Goal: Task Accomplishment & Management: Use online tool/utility

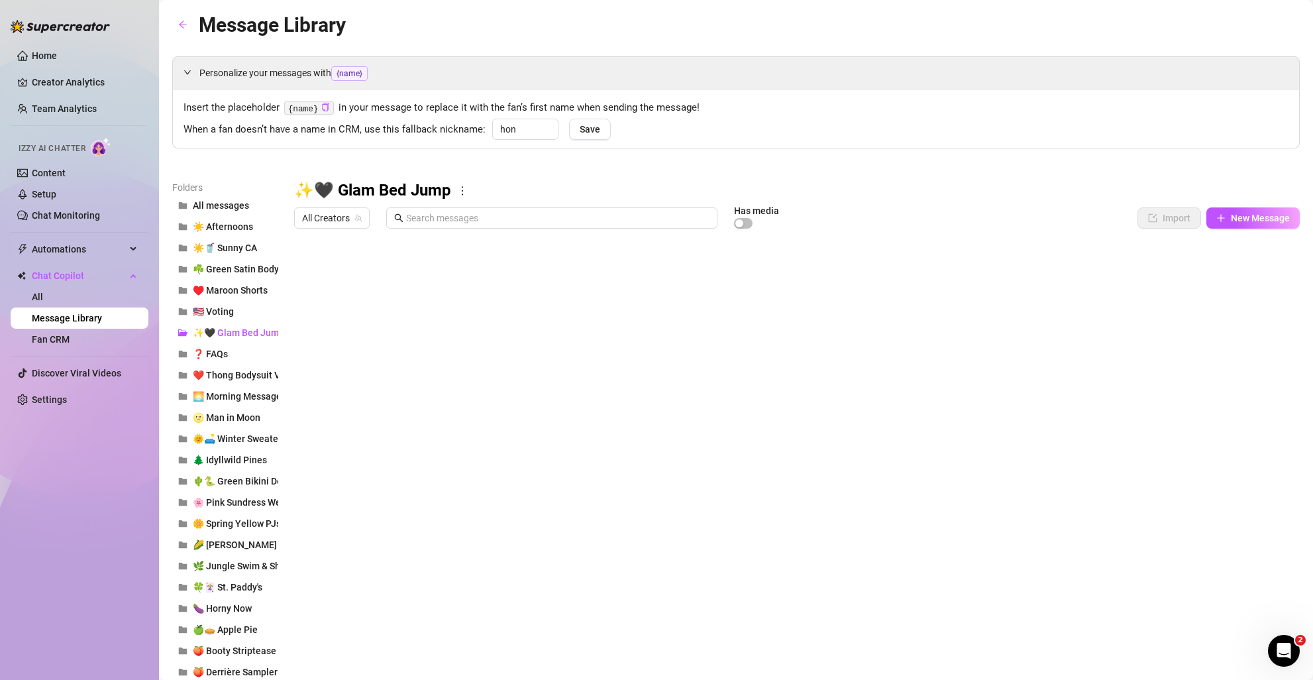
scroll to position [11, 0]
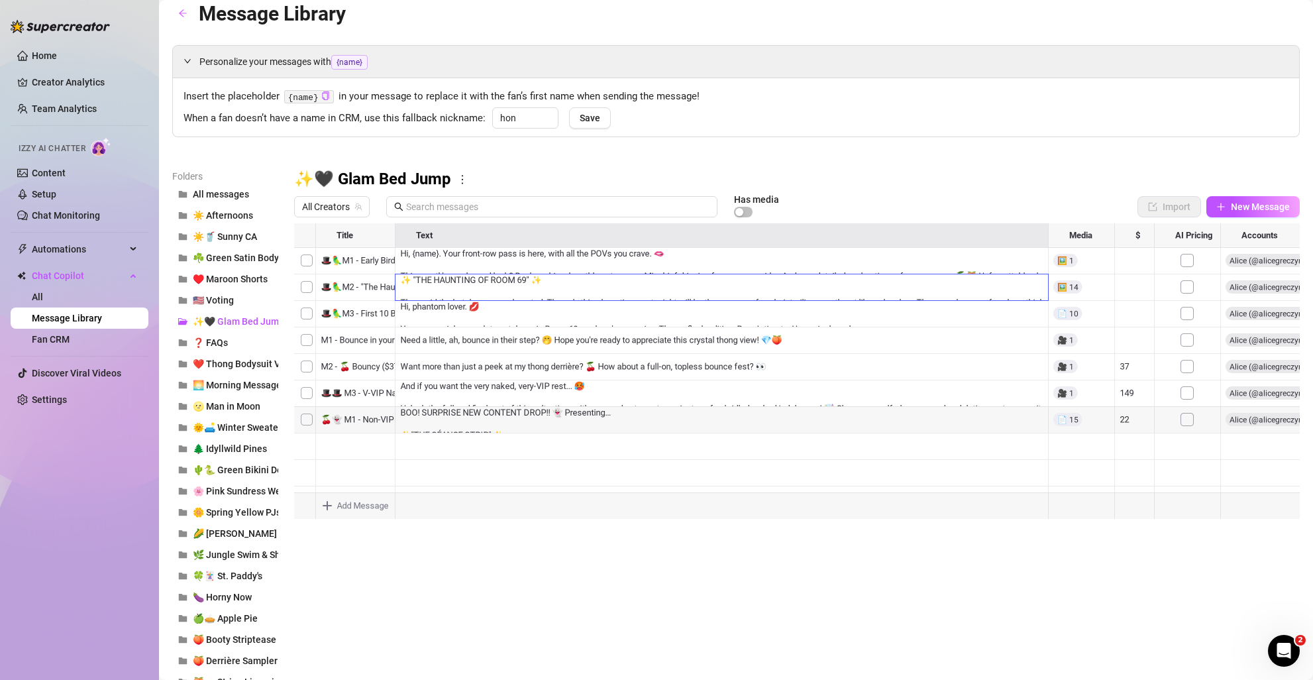
click at [369, 422] on div at bounding box center [797, 370] width 1006 height 295
click at [370, 422] on div at bounding box center [797, 370] width 1006 height 295
click at [372, 416] on textarea "🍒👻 M1 - Non-VIP 1st Bundle" at bounding box center [372, 415] width 115 height 12
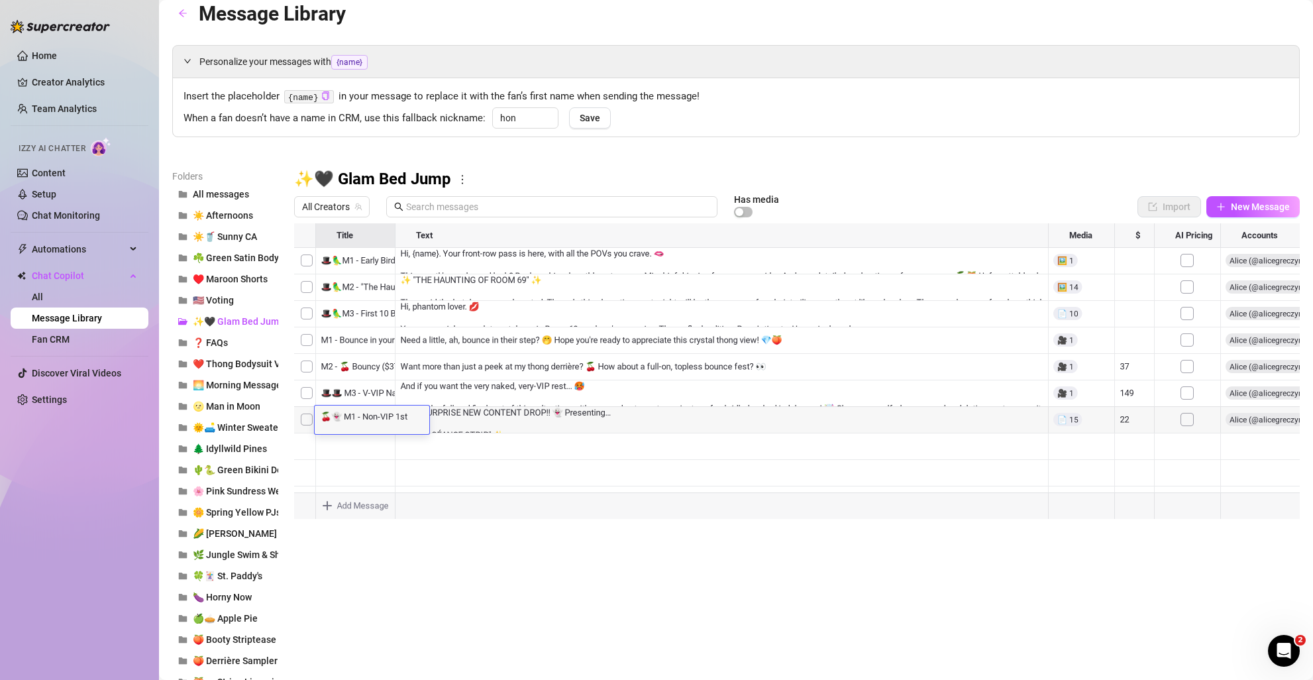
click at [372, 416] on textarea "🍒👻 M1 - Non-VIP 1st Bundle" at bounding box center [372, 415] width 115 height 12
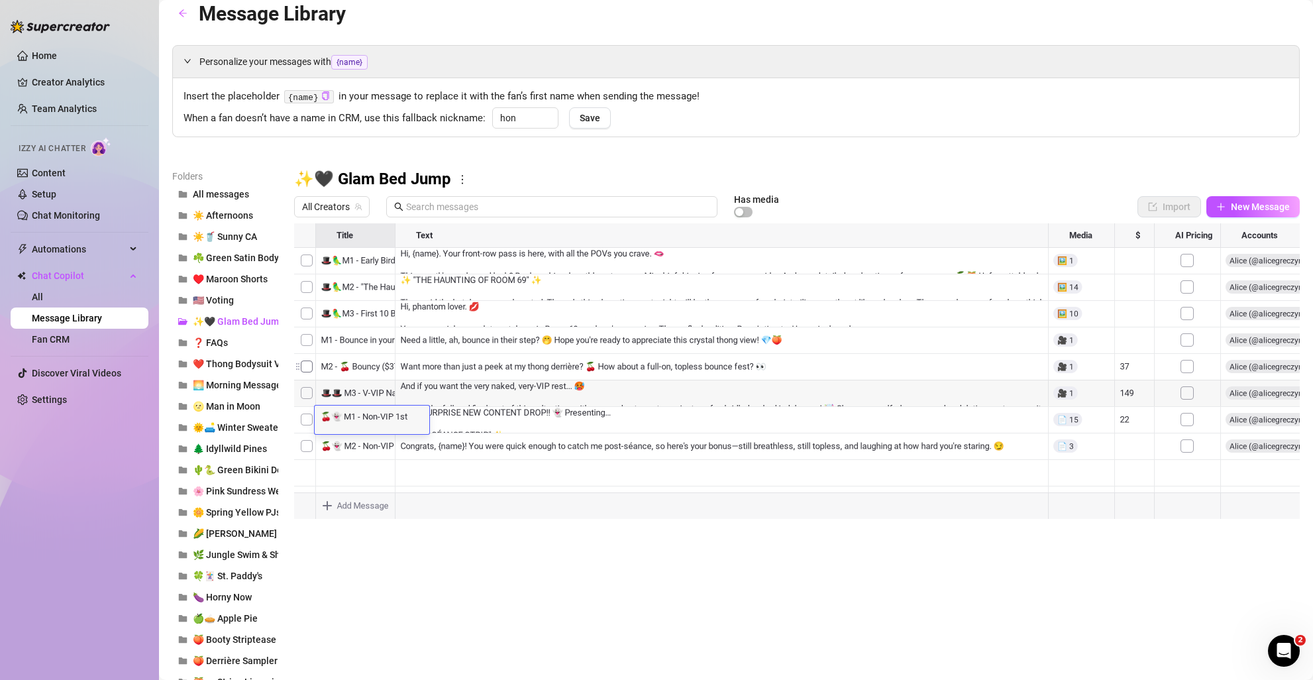
click at [356, 450] on div at bounding box center [797, 370] width 1006 height 295
click at [356, 445] on div at bounding box center [797, 370] width 1006 height 295
click at [356, 445] on textarea "🍒👻 M2 - Non-VIP First-10 Freebie" at bounding box center [381, 442] width 133 height 12
click at [338, 444] on textarea "🍒👻 M2 - Non-VIP First-10 Freebie" at bounding box center [381, 442] width 133 height 12
click at [341, 443] on textarea "🍒👻 M2 - Non-VIP First-10 Freebie" at bounding box center [381, 442] width 133 height 12
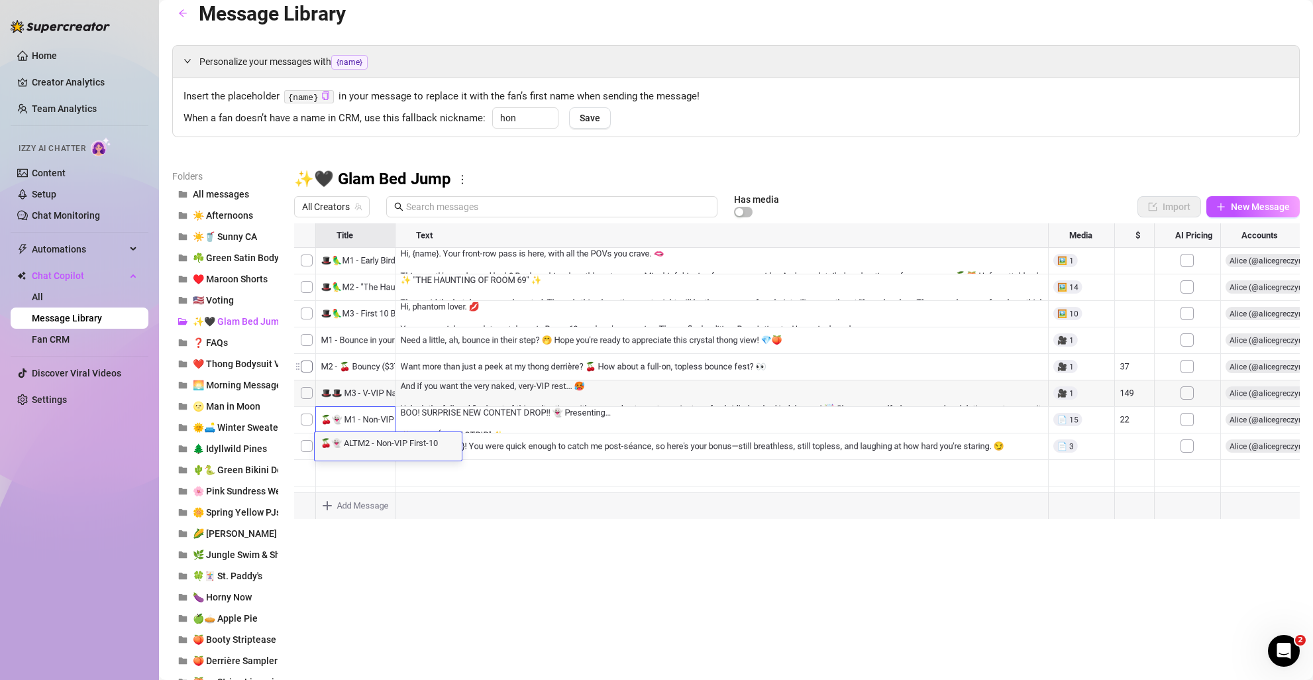
type textarea "🍒👻 ALT M2 - Non-VIP First-10 Freebie"
click at [366, 450] on div at bounding box center [797, 370] width 1006 height 295
click at [366, 450] on div "🍒👻 ALT M2 - Non-VIP First-10 Freebie 🍒👻 ALT M2 - Non-VIP First-10 Freebie" at bounding box center [389, 446] width 149 height 28
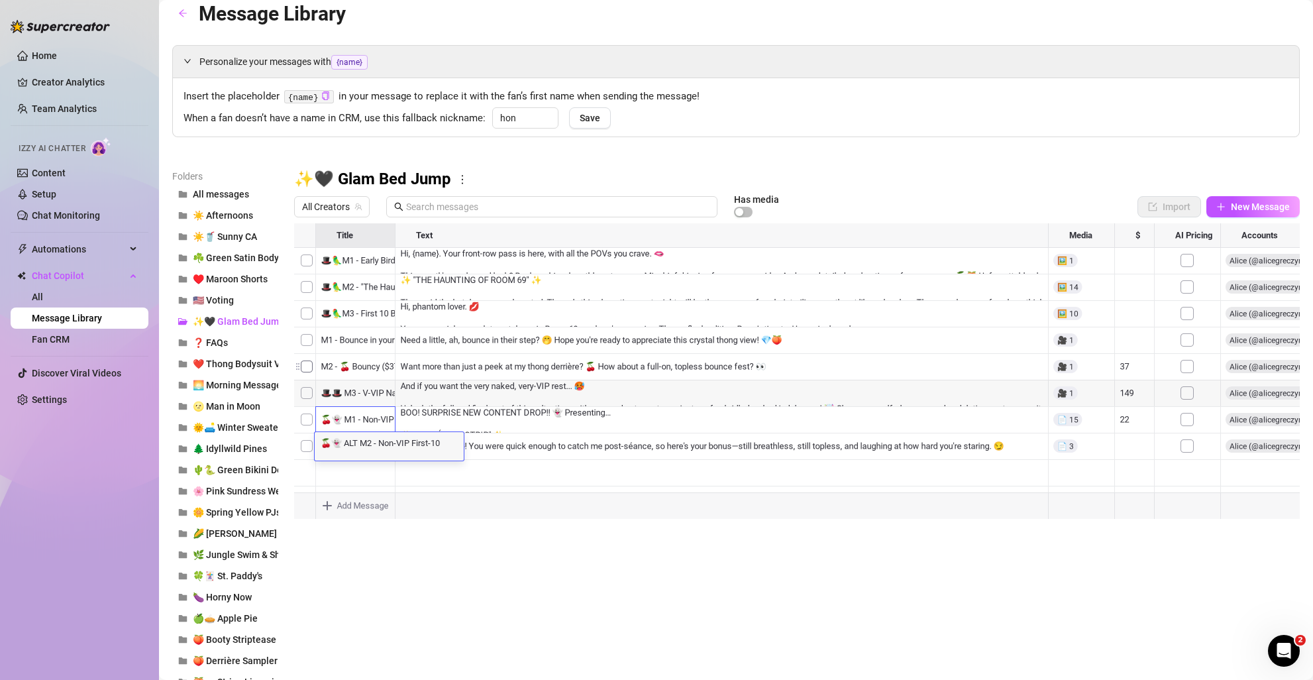
click at [366, 441] on textarea "🍒👻 ALT M2 - Non-VIP First-10 Freebie" at bounding box center [389, 442] width 149 height 12
